Goal: Information Seeking & Learning: Find specific fact

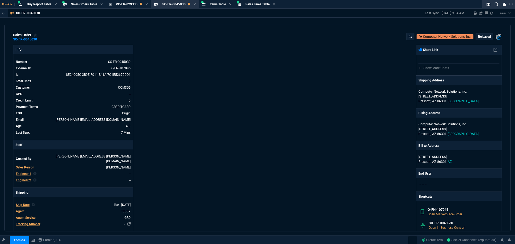
scroll to position [243, 0]
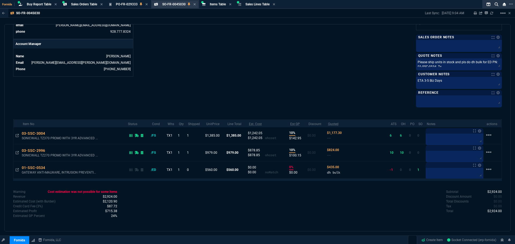
click at [194, 6] on div "SO-FR-0045030 Sales Order" at bounding box center [179, 4] width 34 height 5
select select "28: OCAM"
click at [151, 2] on nx-icon at bounding box center [149, 4] width 2 height 4
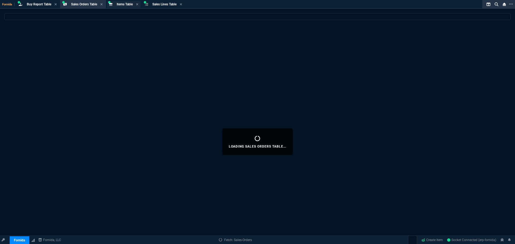
select select
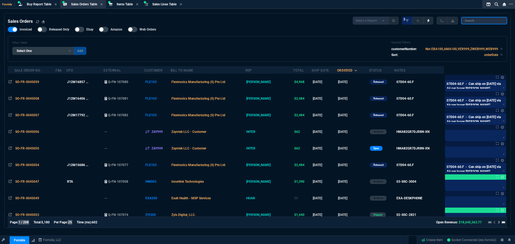
click at [488, 19] on input "search" at bounding box center [484, 21] width 46 height 8
paste input "385-BBHP"
type input "385-BBHP"
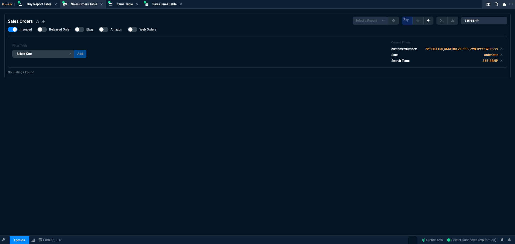
click at [23, 31] on span "Invoiced" at bounding box center [26, 29] width 12 height 4
click at [8, 30] on input "Invoiced" at bounding box center [8, 30] width 0 height 0
checkbox input "false"
click at [122, 6] on span "Items Table" at bounding box center [125, 4] width 16 height 4
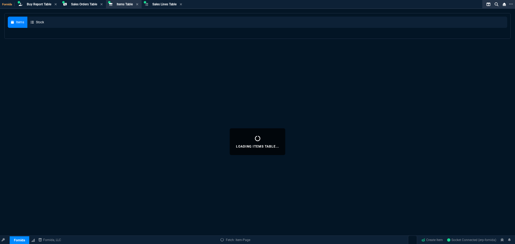
select select
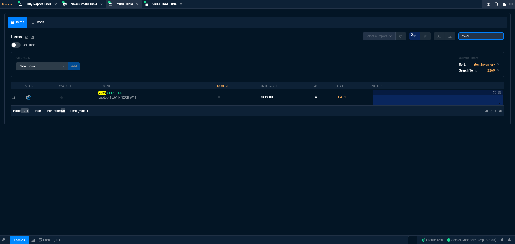
drag, startPoint x: 480, startPoint y: 36, endPoint x: 374, endPoint y: 27, distance: 106.4
click at [386, 30] on nx-fornida-items-table "Items Select a Report NEW QUERY 2 2269 On Hand Filter Table Select One Add Filt…" at bounding box center [258, 75] width 500 height 93
paste input "385-BBHP"
type input "385-BBHP"
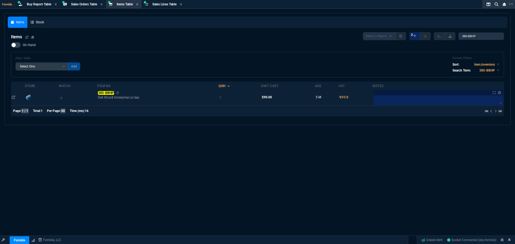
click at [106, 93] on mark "385-BBHP" at bounding box center [106, 93] width 16 height 4
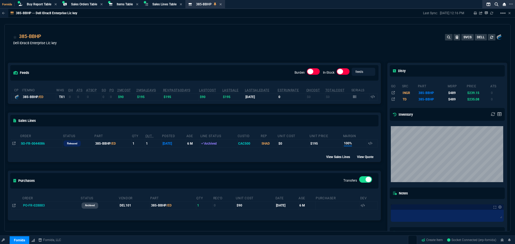
click at [91, 63] on div "feeds Burden In-Stock feeds prices" at bounding box center [194, 73] width 373 height 20
click at [115, 45] on div "385-BBHP Dell IDrac8 Enterprise Lic key SVCS DELL" at bounding box center [257, 42] width 489 height 19
click at [123, 3] on span "Items Table" at bounding box center [125, 4] width 16 height 4
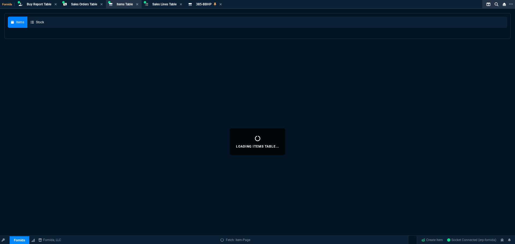
select select
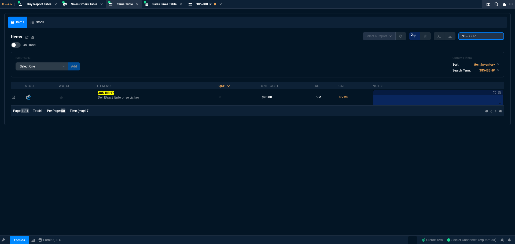
drag, startPoint x: 483, startPoint y: 37, endPoint x: 328, endPoint y: 25, distance: 155.3
click at [353, 24] on div "Items Stock Items Select a Report NEW QUERY 2 385-BBHP On Hand Filter Table Sel…" at bounding box center [258, 69] width 500 height 105
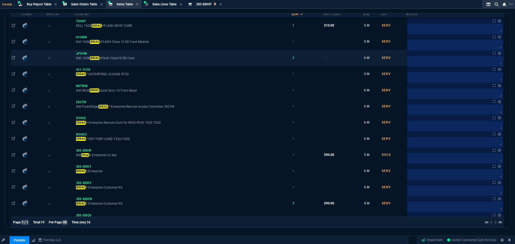
scroll to position [94, 0]
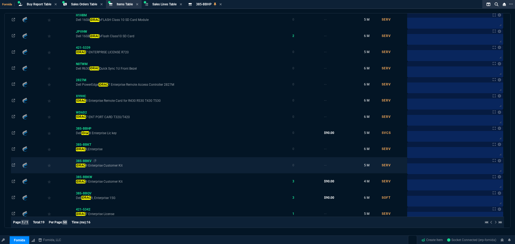
type input "IDRAC"
click at [87, 160] on span "385-BBKV" at bounding box center [84, 161] width 16 height 4
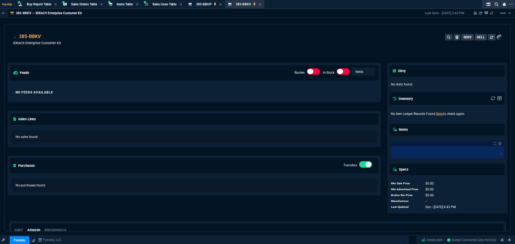
click at [73, 38] on div "385-BBKV iDRAC9 Enterprise Customer Kit SERV DELL" at bounding box center [257, 42] width 489 height 19
click at [45, 36] on icon at bounding box center [44, 36] width 3 height 3
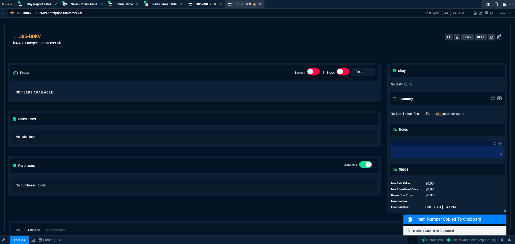
click at [261, 5] on icon at bounding box center [260, 4] width 2 height 2
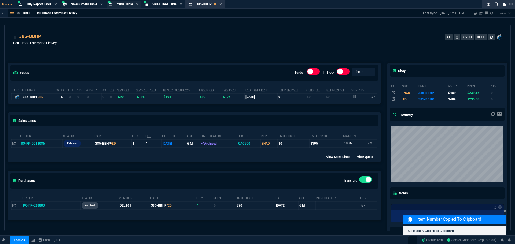
click at [123, 3] on span "Items Table" at bounding box center [125, 4] width 16 height 4
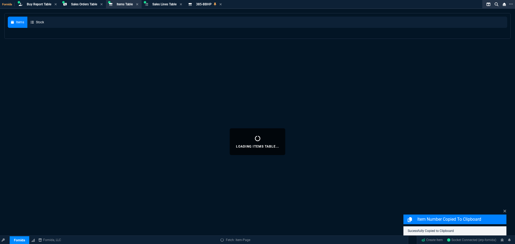
select select
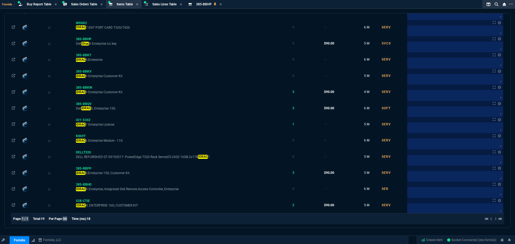
scroll to position [182, 0]
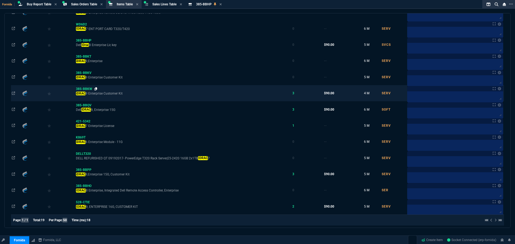
click at [97, 89] on icon at bounding box center [95, 88] width 3 height 3
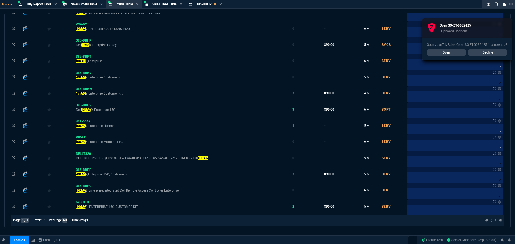
click at [449, 52] on link "Open" at bounding box center [446, 52] width 39 height 6
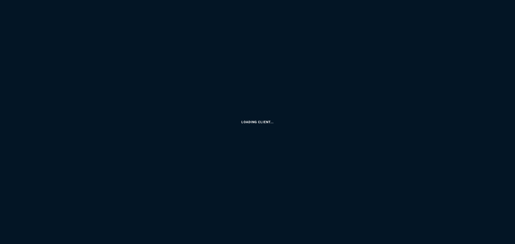
select select "9: OCAM"
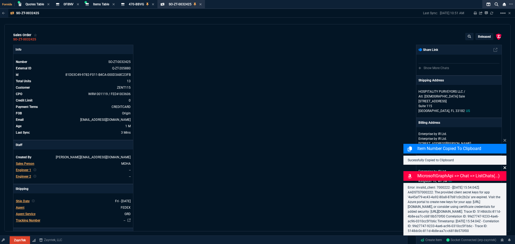
click at [503, 166] on icon at bounding box center [504, 168] width 3 height 4
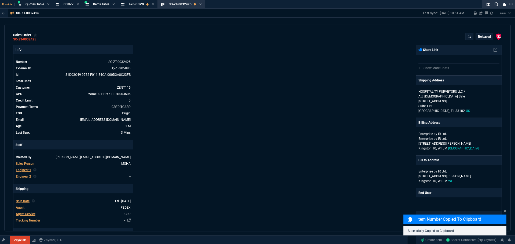
click at [303, 145] on div "ZaynTek, LLC [STREET_ADDRESS] Share Link Show More Chats Shipping Address HOSPI…" at bounding box center [380, 200] width 244 height 311
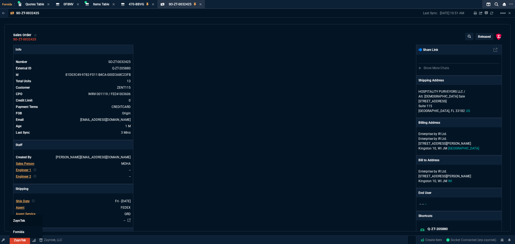
click at [21, 226] on link "ZaynTek" at bounding box center [26, 220] width 32 height 11
click at [21, 232] on span "Fornida" at bounding box center [18, 232] width 11 height 4
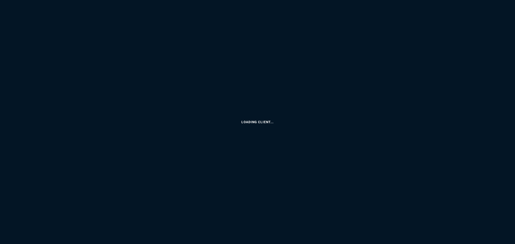
select select "9: OCAM"
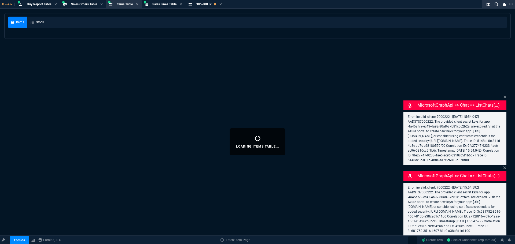
select select
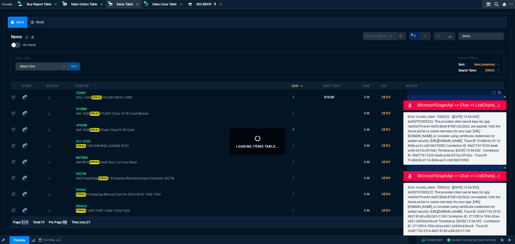
click at [5, 2] on nx-fornida-tab-groups-selector "Fornida" at bounding box center [8, 4] width 12 height 5
click at [6, 4] on span "Fornida" at bounding box center [8, 4] width 12 height 3
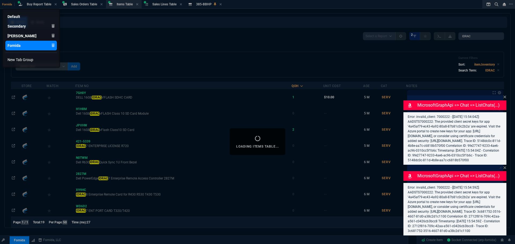
click at [17, 44] on div "Fornida" at bounding box center [14, 45] width 13 height 5
click at [117, 34] on div at bounding box center [257, 122] width 515 height 244
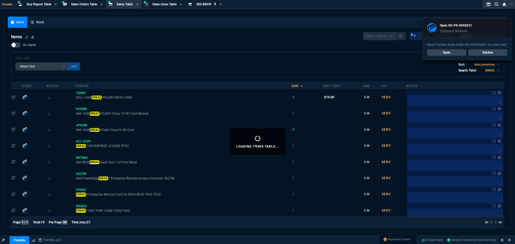
click at [486, 52] on link "Decline" at bounding box center [487, 52] width 39 height 6
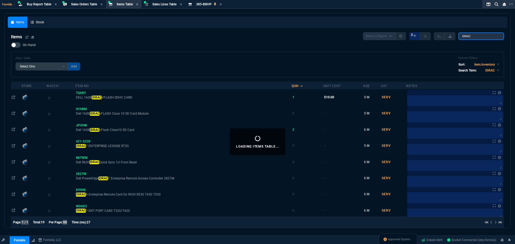
drag, startPoint x: 427, startPoint y: 28, endPoint x: 390, endPoint y: 24, distance: 37.2
click at [404, 28] on div "Items Stock Items Select a Report NEW QUERY 2 IDRAC On Hand Filter Table Select…" at bounding box center [258, 215] width 500 height 397
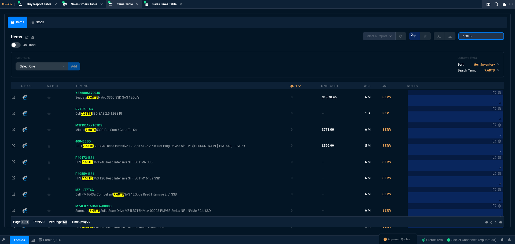
type input "7.68TB"
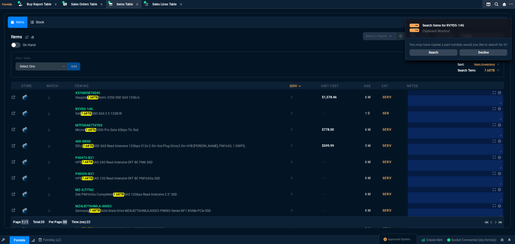
click at [28, 44] on span "On Hand" at bounding box center [29, 45] width 13 height 4
click at [11, 45] on input "On Hand" at bounding box center [11, 45] width 0 height 0
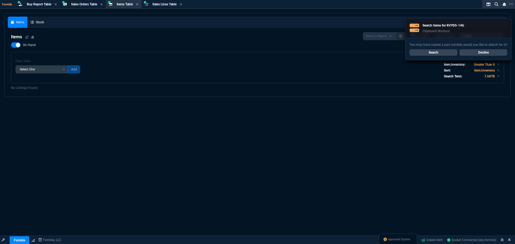
click at [30, 45] on span "On Hand" at bounding box center [29, 45] width 13 height 4
click at [11, 45] on input "On Hand" at bounding box center [11, 45] width 0 height 0
checkbox input "false"
click at [487, 54] on link "Decline" at bounding box center [484, 52] width 48 height 6
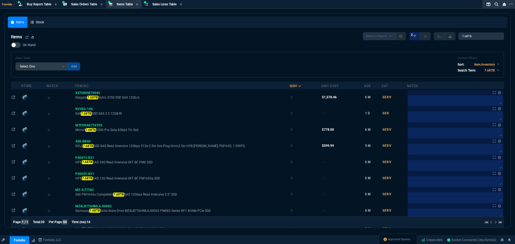
click at [246, 60] on div "Filter Table Select One Add Filter () Age () Cat (item.ItemCategoryCode) Item N…" at bounding box center [258, 64] width 484 height 17
click at [144, 56] on div "Filter Table Select One Add Filter () Age () Cat (item.ItemCategoryCode) Item N…" at bounding box center [257, 65] width 493 height 26
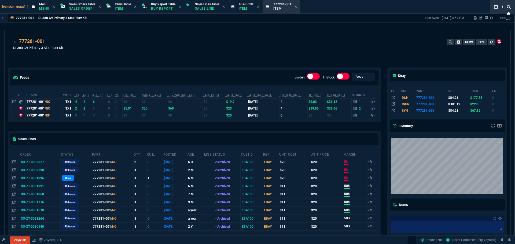
select select "9: OCAM"
